Goal: Use online tool/utility: Utilize a website feature to perform a specific function

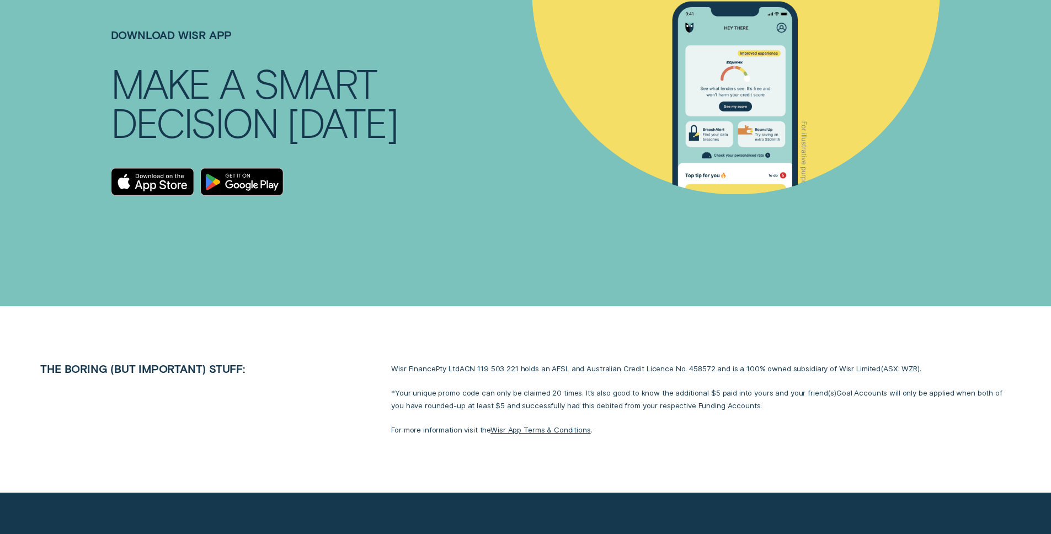
scroll to position [4900, 0]
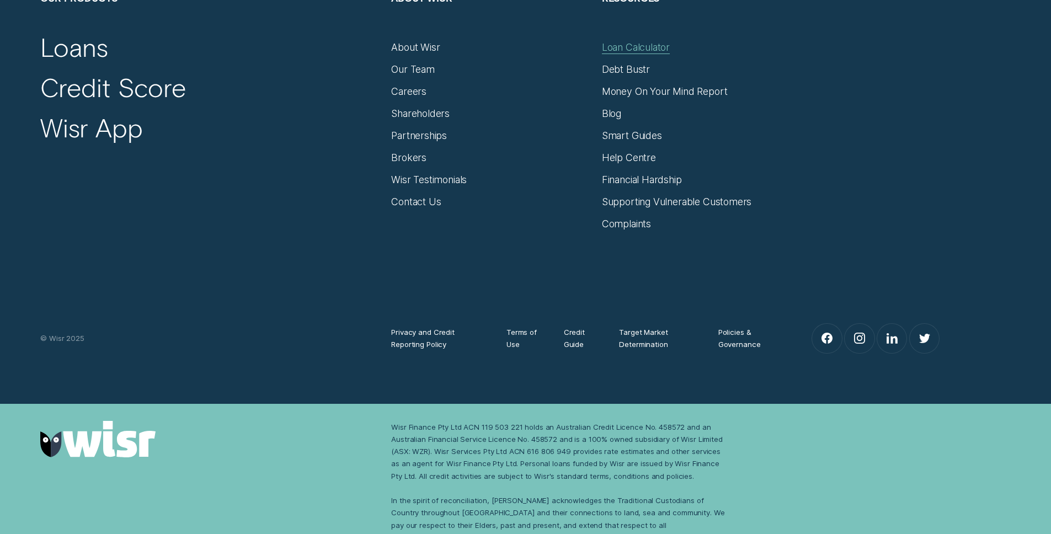
click at [651, 41] on div "Loan Calculator" at bounding box center [636, 47] width 68 height 12
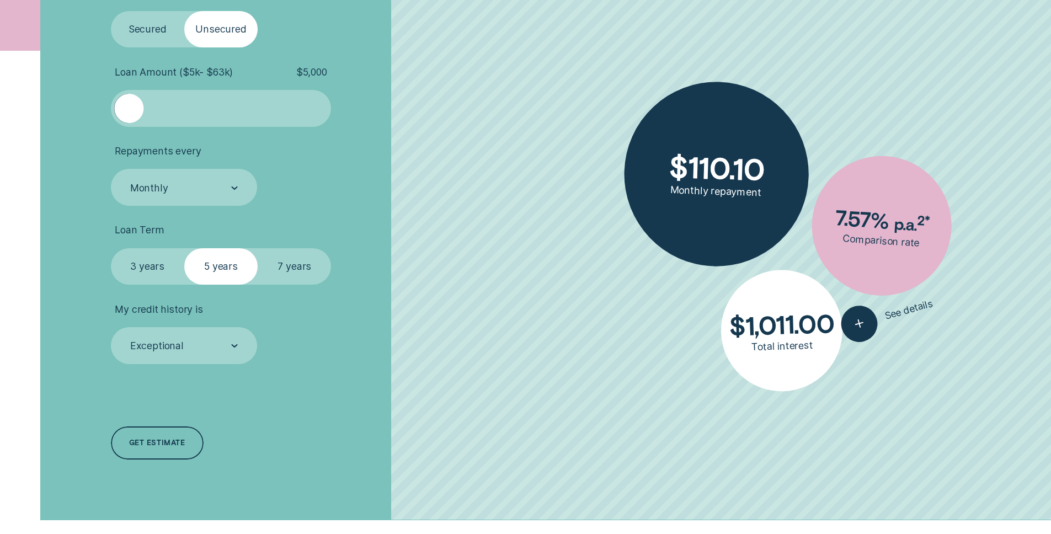
scroll to position [443, 0]
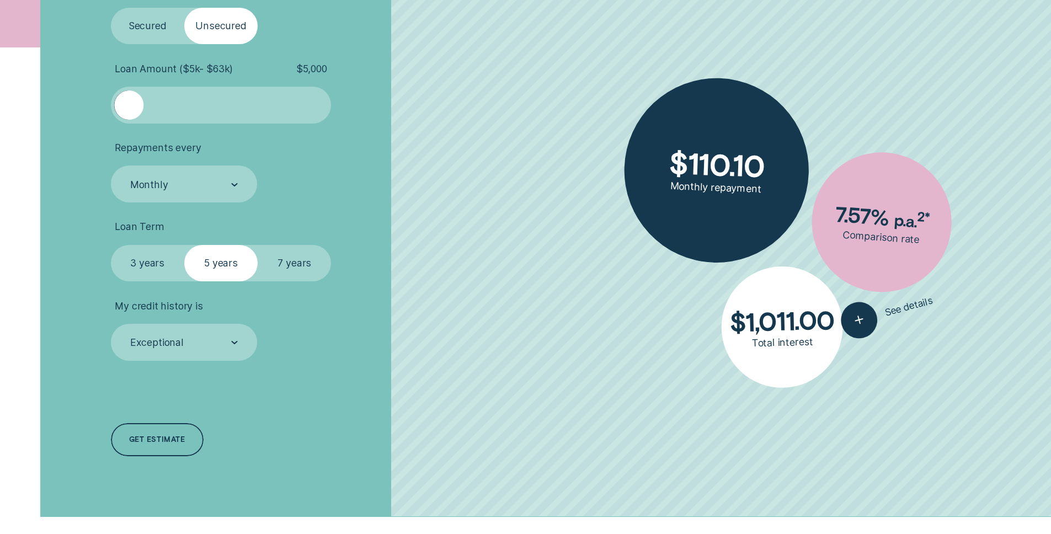
click at [307, 263] on label "7 years" at bounding box center [294, 263] width 73 height 37
click at [258, 245] on input "7 years" at bounding box center [258, 245] width 0 height 0
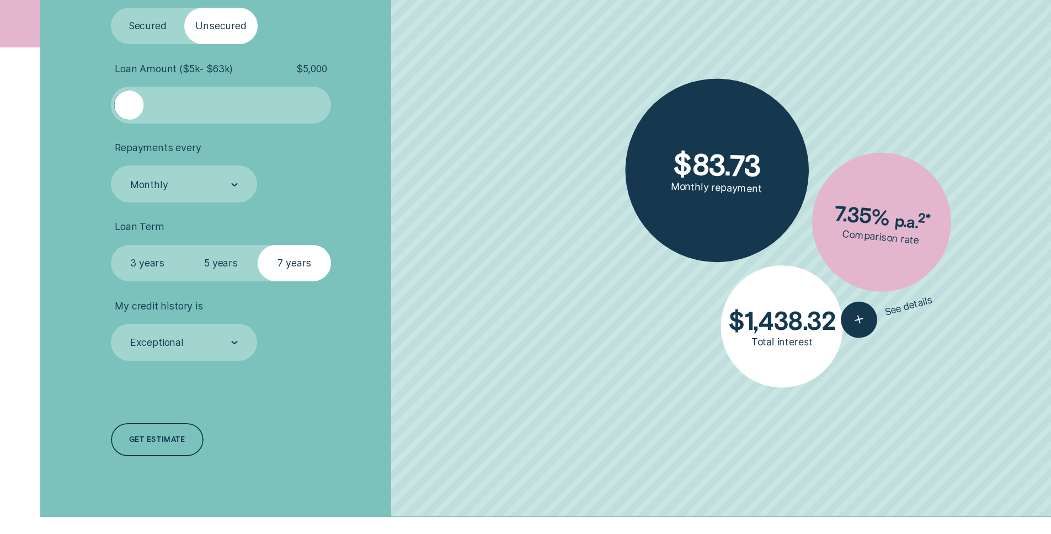
click at [223, 268] on label "5 years" at bounding box center [220, 263] width 73 height 37
click at [184, 245] on input "5 years" at bounding box center [184, 245] width 0 height 0
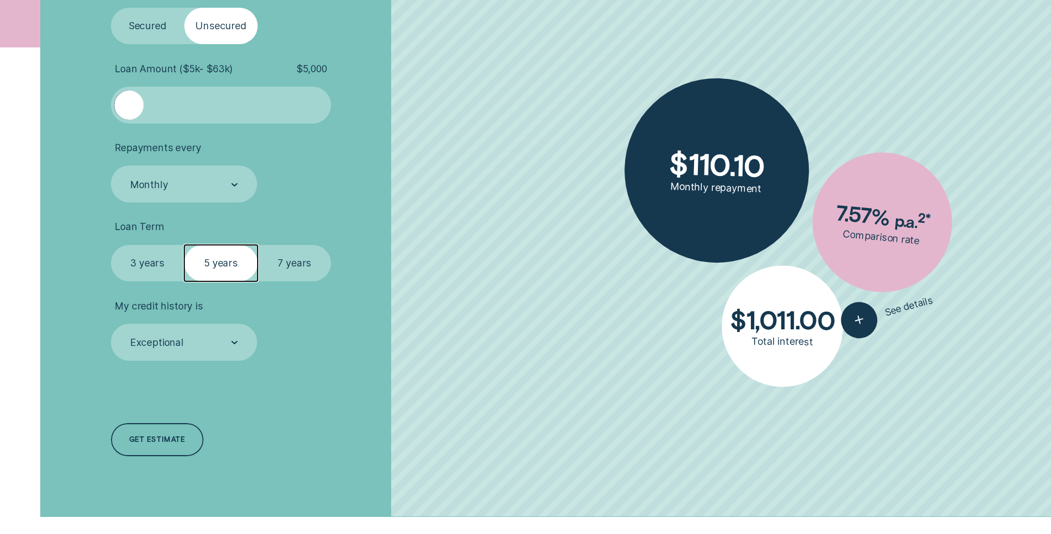
click at [266, 267] on label "7 years" at bounding box center [294, 263] width 73 height 37
click at [258, 245] on input "7 years" at bounding box center [258, 245] width 0 height 0
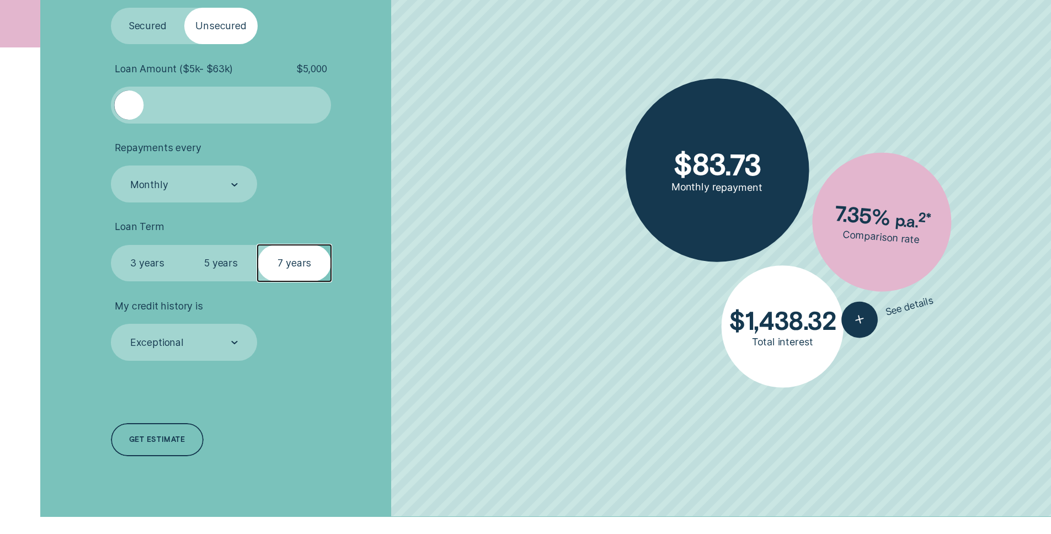
click at [242, 261] on label "5 years" at bounding box center [220, 263] width 73 height 37
click at [184, 245] on input "5 years" at bounding box center [184, 245] width 0 height 0
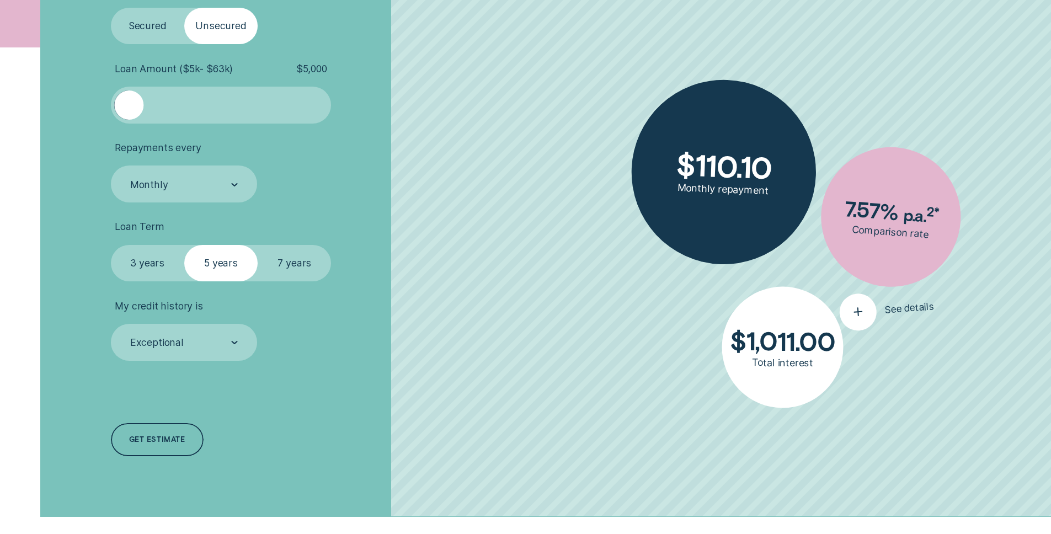
click at [857, 320] on div "button" at bounding box center [857, 311] width 39 height 39
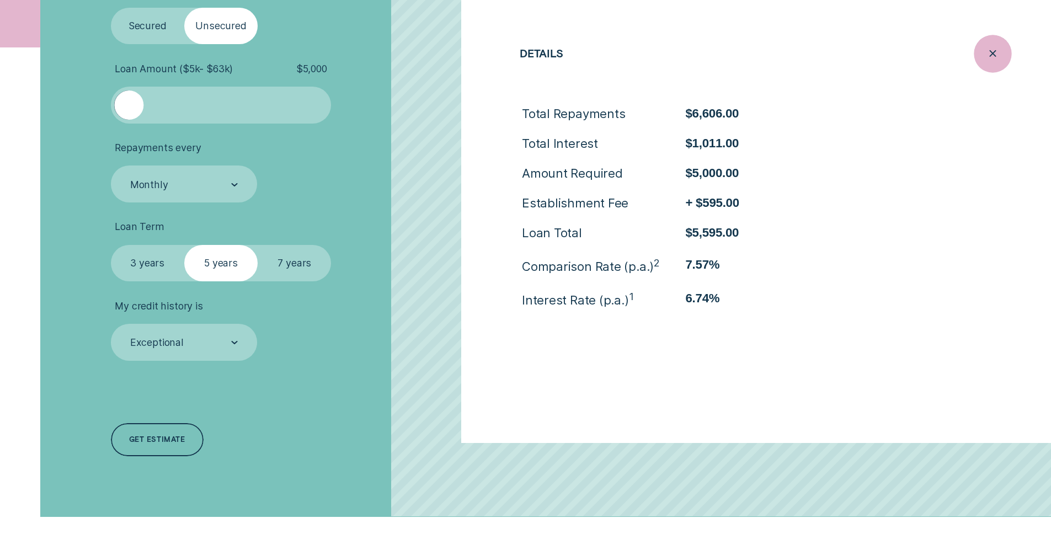
click at [989, 58] on icon "Close loan details" at bounding box center [992, 53] width 19 height 17
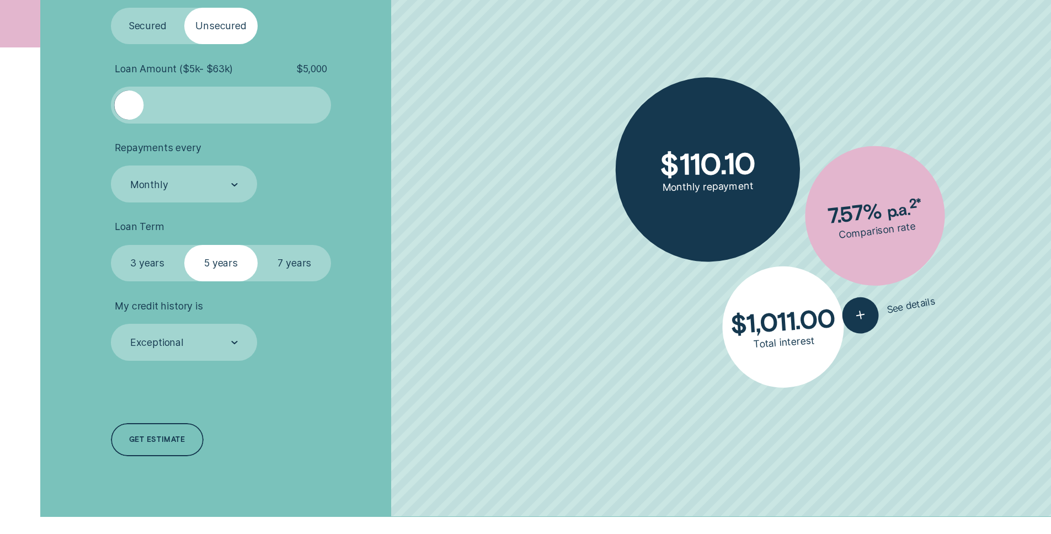
click at [309, 274] on label "7 years" at bounding box center [294, 263] width 73 height 37
click at [258, 245] on input "7 years" at bounding box center [258, 245] width 0 height 0
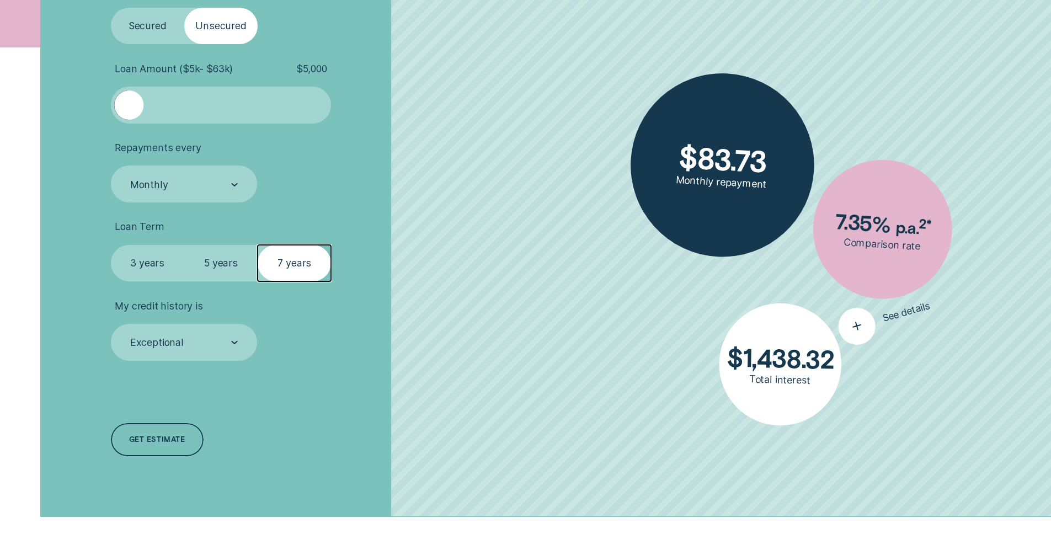
click at [861, 328] on icon "button" at bounding box center [857, 326] width 22 height 21
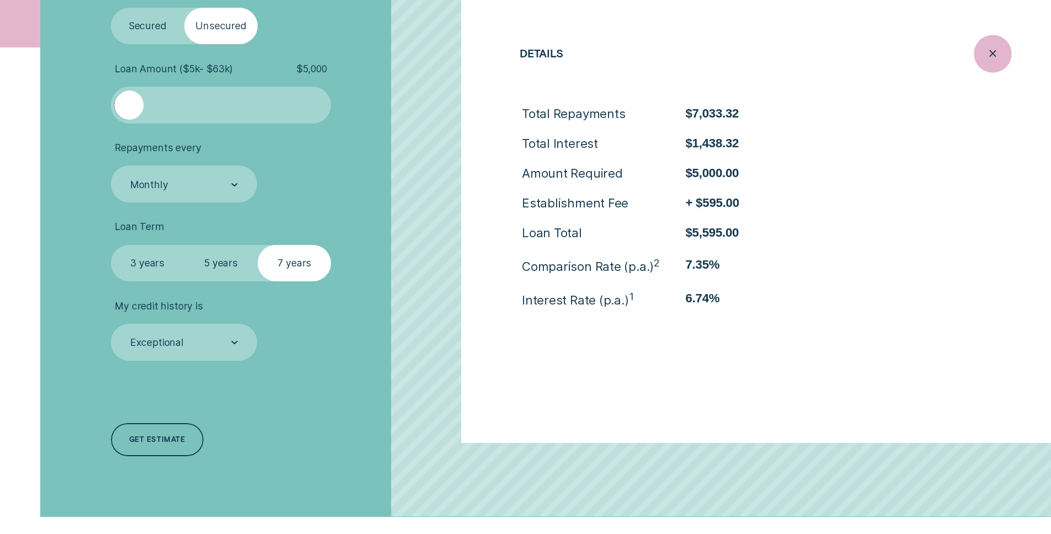
click at [1002, 55] on icon "Close loan details" at bounding box center [992, 53] width 19 height 17
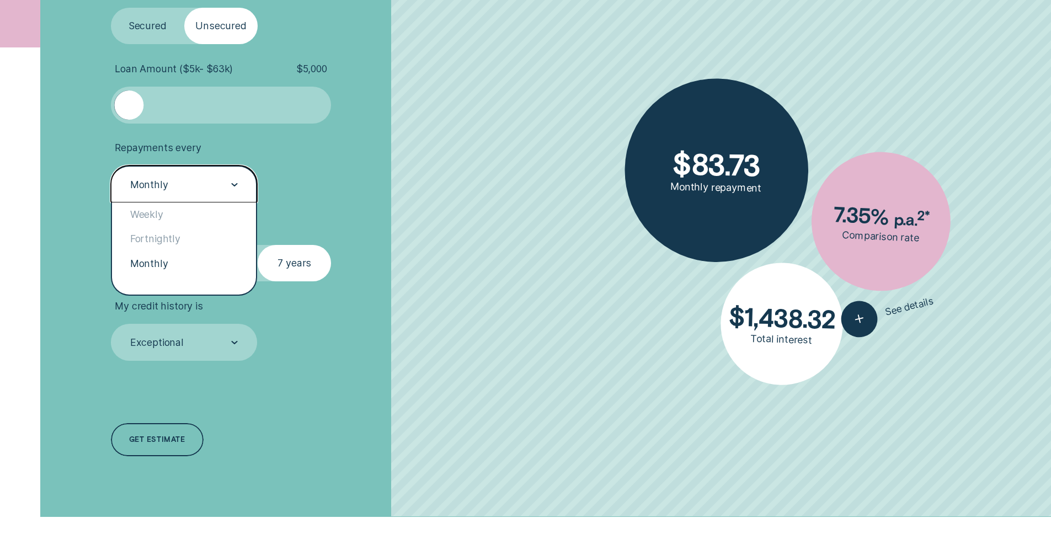
click at [208, 184] on div "Monthly" at bounding box center [183, 185] width 109 height 14
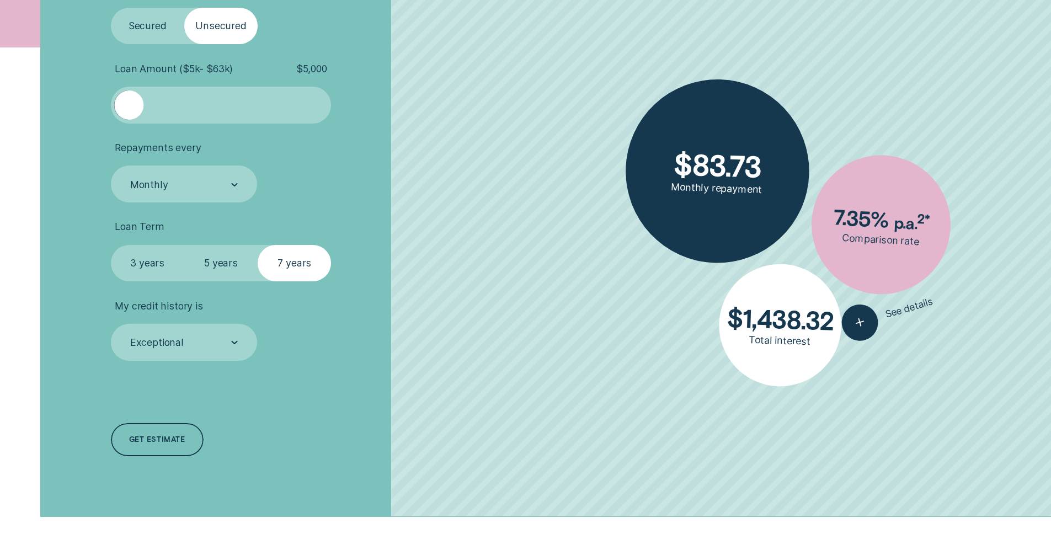
click at [402, 177] on li "Repayments every Monthly" at bounding box center [280, 172] width 339 height 61
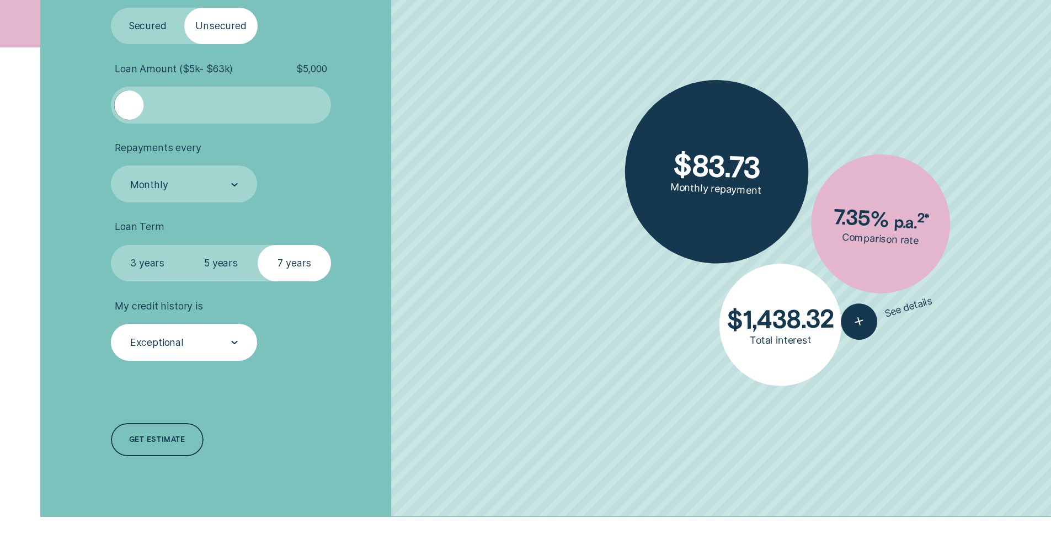
click at [181, 342] on div "Exceptional" at bounding box center [157, 343] width 54 height 12
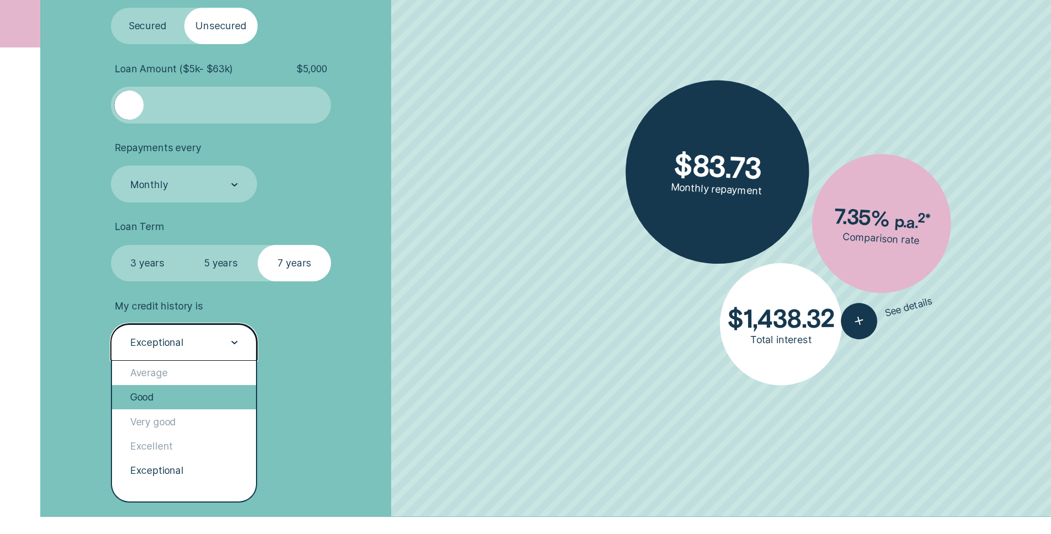
click at [174, 406] on div "Good" at bounding box center [184, 397] width 145 height 24
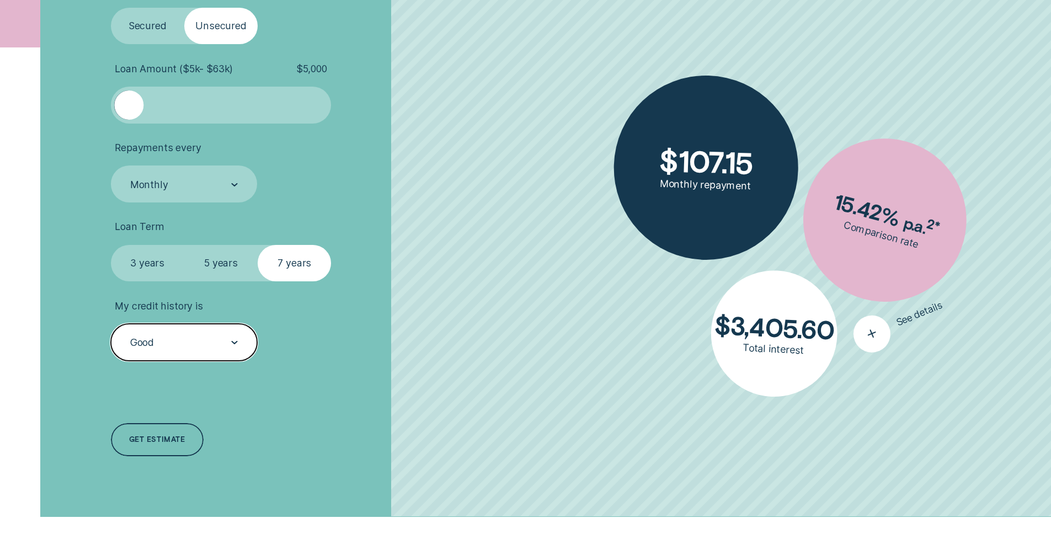
click at [892, 334] on div "button" at bounding box center [872, 334] width 48 height 48
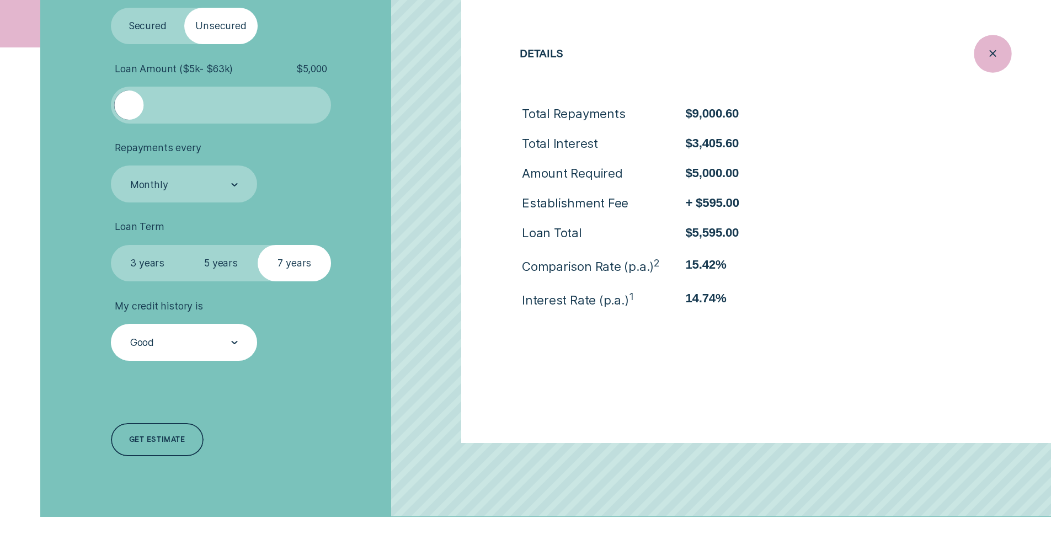
click at [1007, 59] on div "Close loan details" at bounding box center [993, 54] width 38 height 38
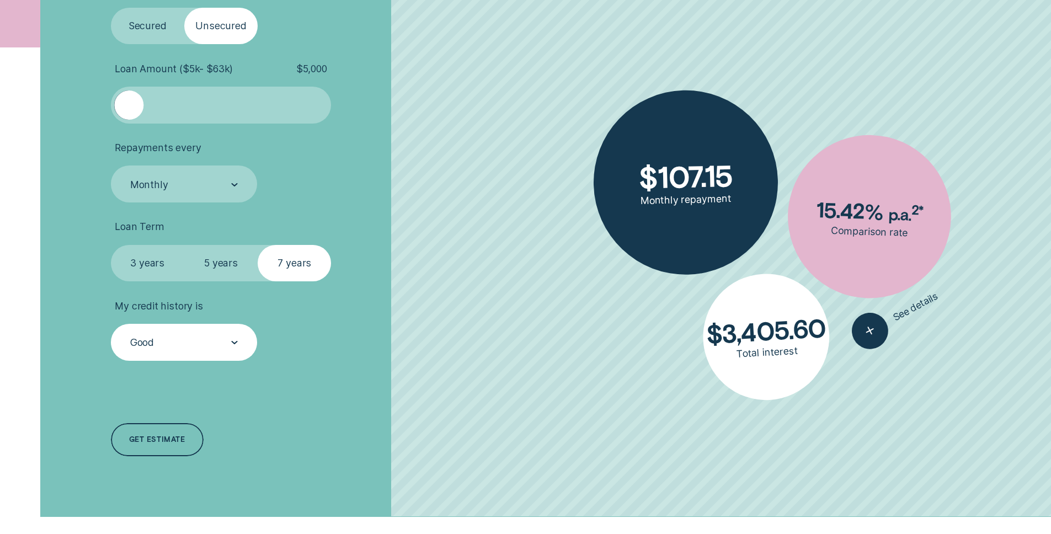
click at [197, 261] on label "5 years" at bounding box center [220, 263] width 73 height 37
click at [184, 245] on input "5 years" at bounding box center [184, 245] width 0 height 0
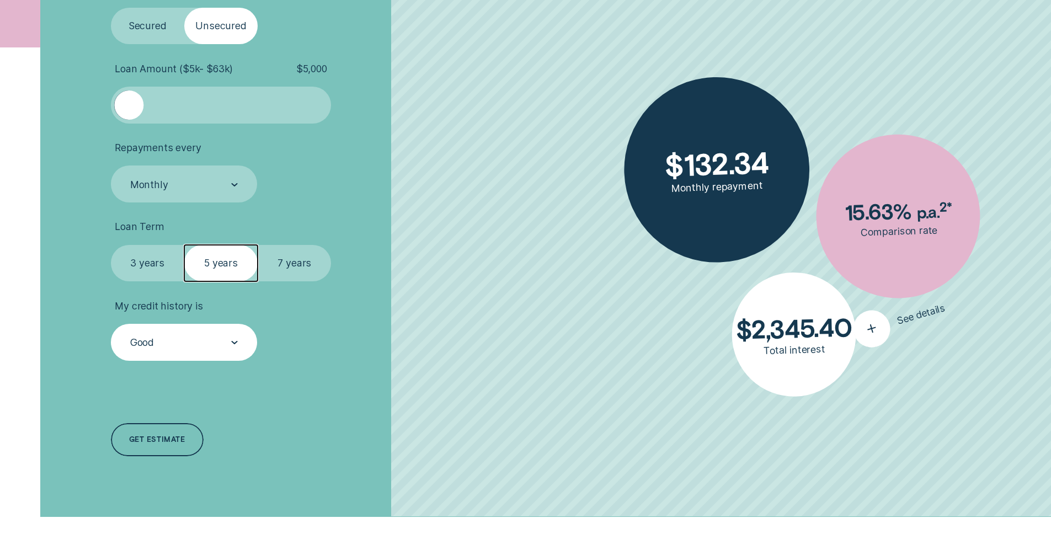
click at [877, 326] on icon "button" at bounding box center [871, 328] width 22 height 21
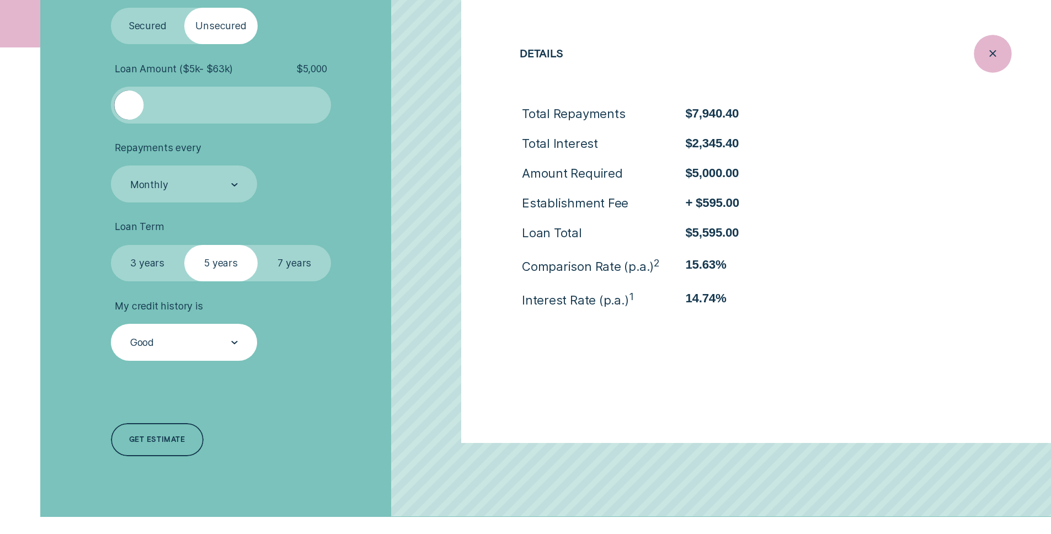
click at [987, 52] on icon "Close loan details" at bounding box center [992, 53] width 19 height 17
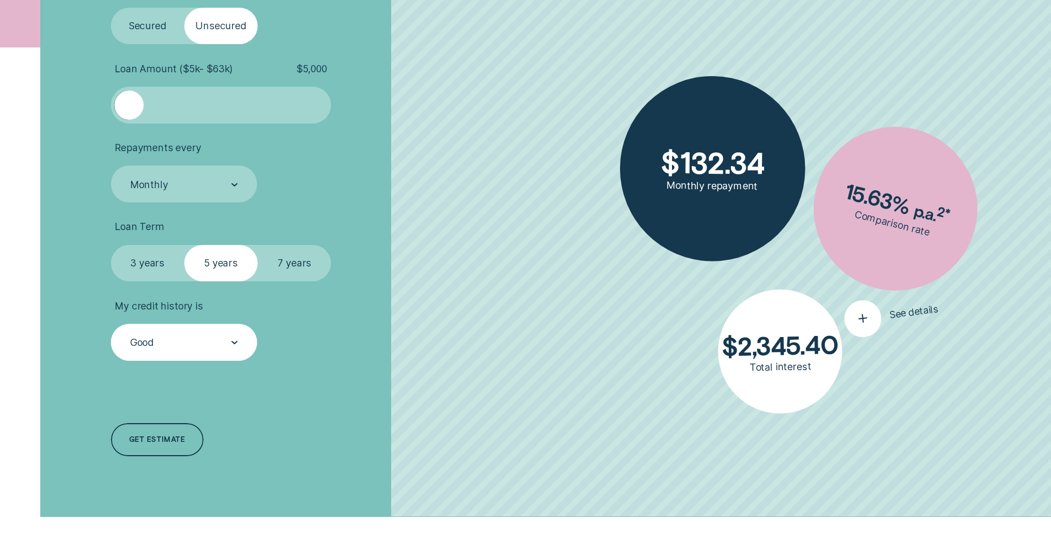
click at [878, 333] on div "$ 132.34 Monthly repayment 15.63 % p.a. 2 * Comparison rate $ 2,345.40 Total in…" at bounding box center [721, 221] width 660 height 592
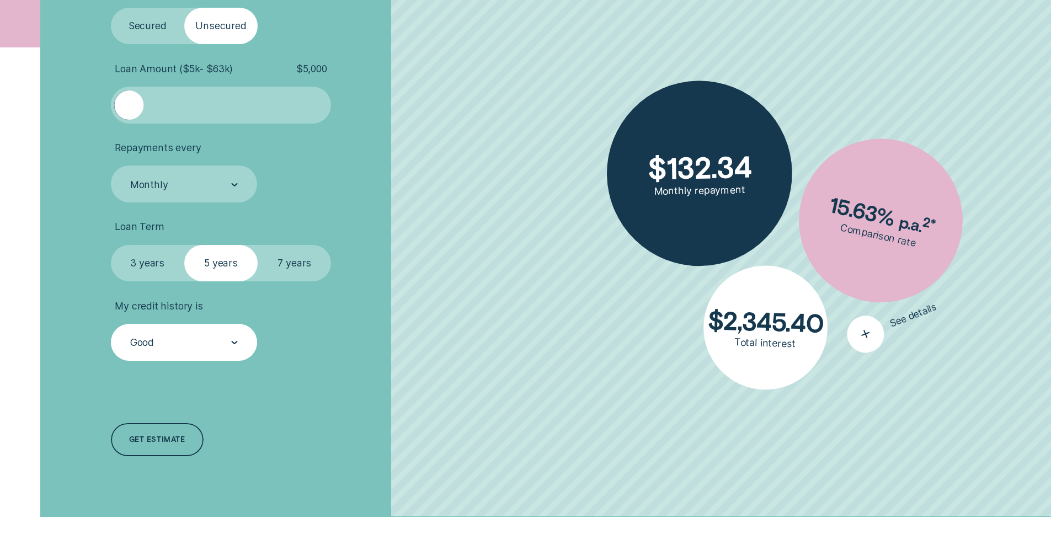
click at [862, 331] on icon "button" at bounding box center [865, 334] width 23 height 22
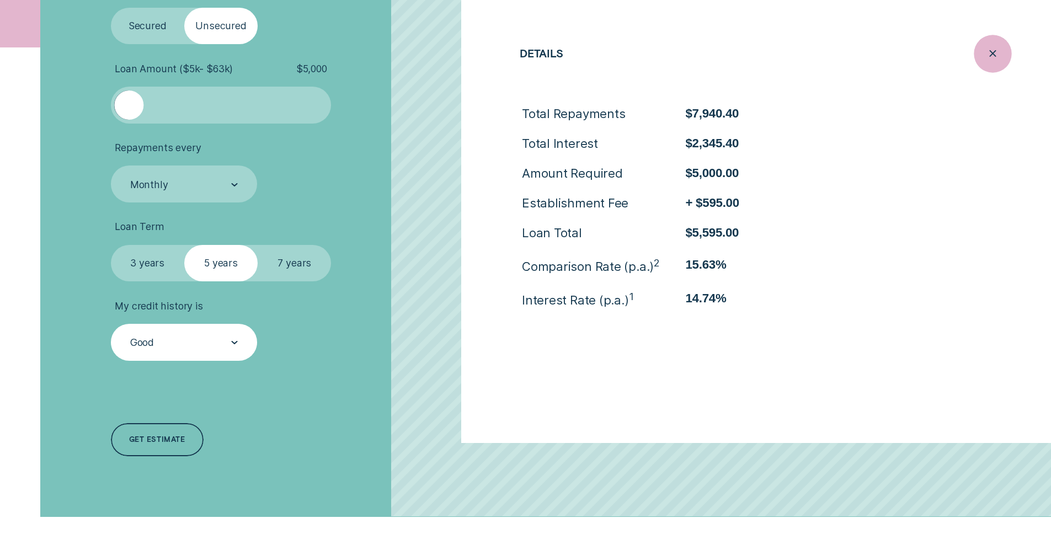
click at [993, 54] on line "Close loan details" at bounding box center [993, 54] width 6 height 6
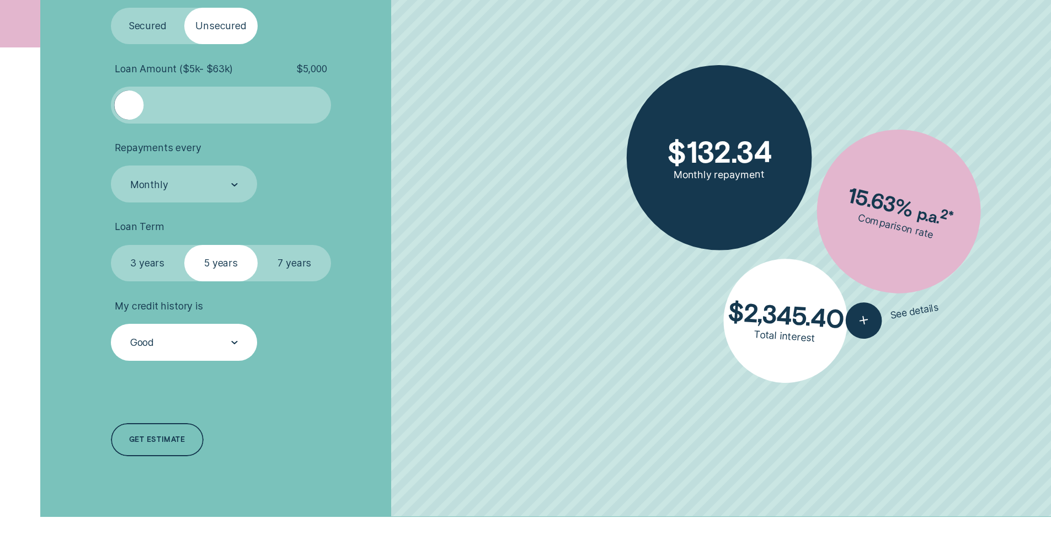
click at [146, 271] on label "3 years" at bounding box center [147, 263] width 73 height 37
click at [111, 245] on input "3 years" at bounding box center [111, 245] width 0 height 0
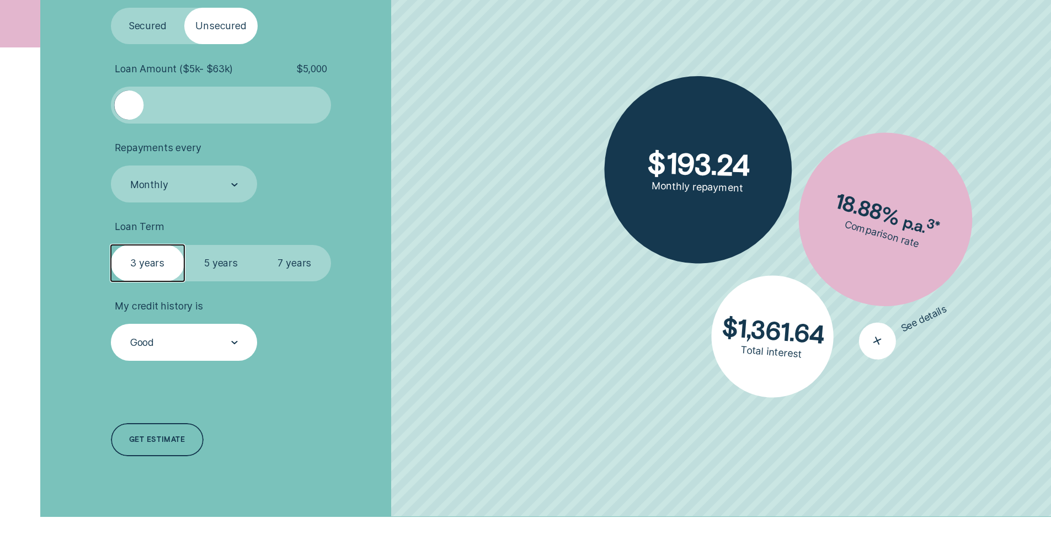
click at [872, 347] on div "button" at bounding box center [877, 340] width 49 height 49
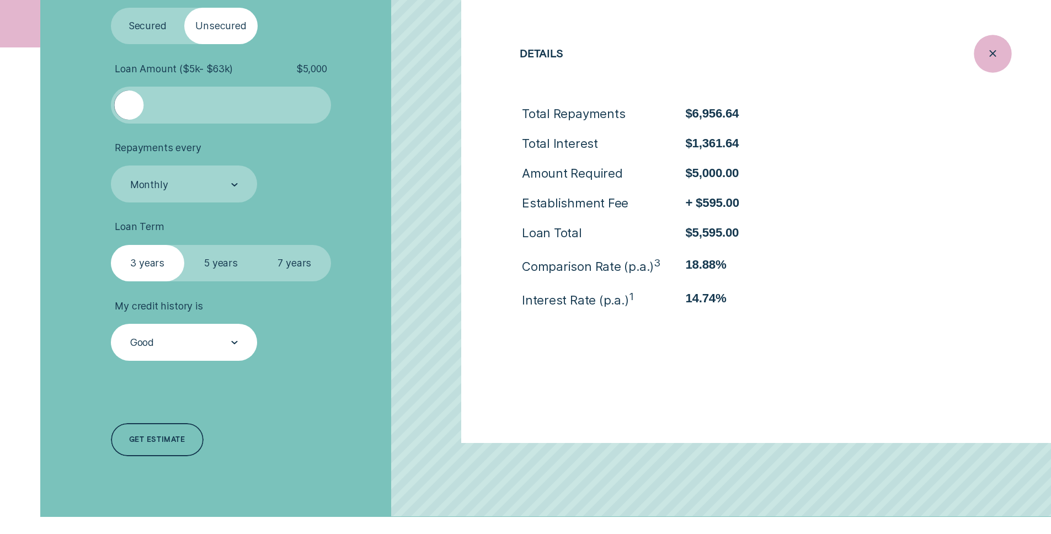
click at [989, 54] on icon "Close loan details" at bounding box center [992, 53] width 19 height 17
